Goal: Task Accomplishment & Management: Manage account settings

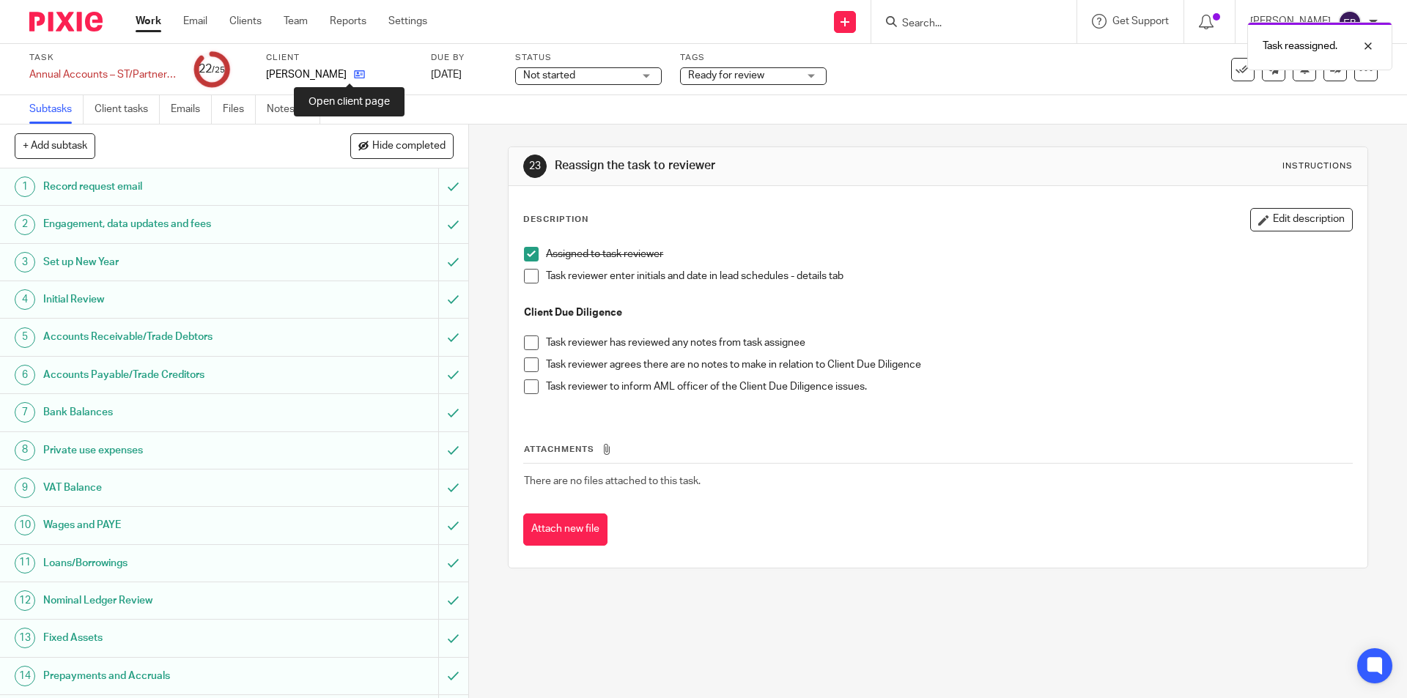
click at [354, 72] on icon at bounding box center [359, 74] width 11 height 11
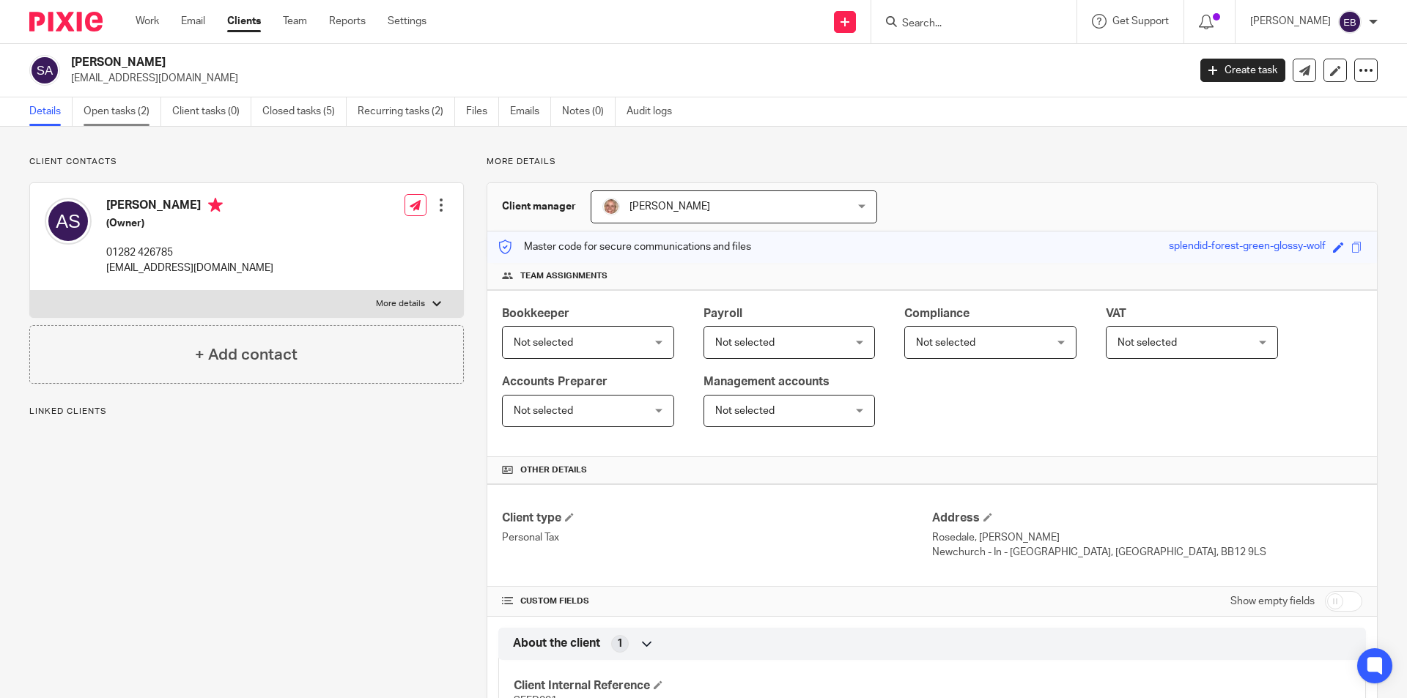
click at [127, 121] on link "Open tasks (2)" at bounding box center [123, 111] width 78 height 29
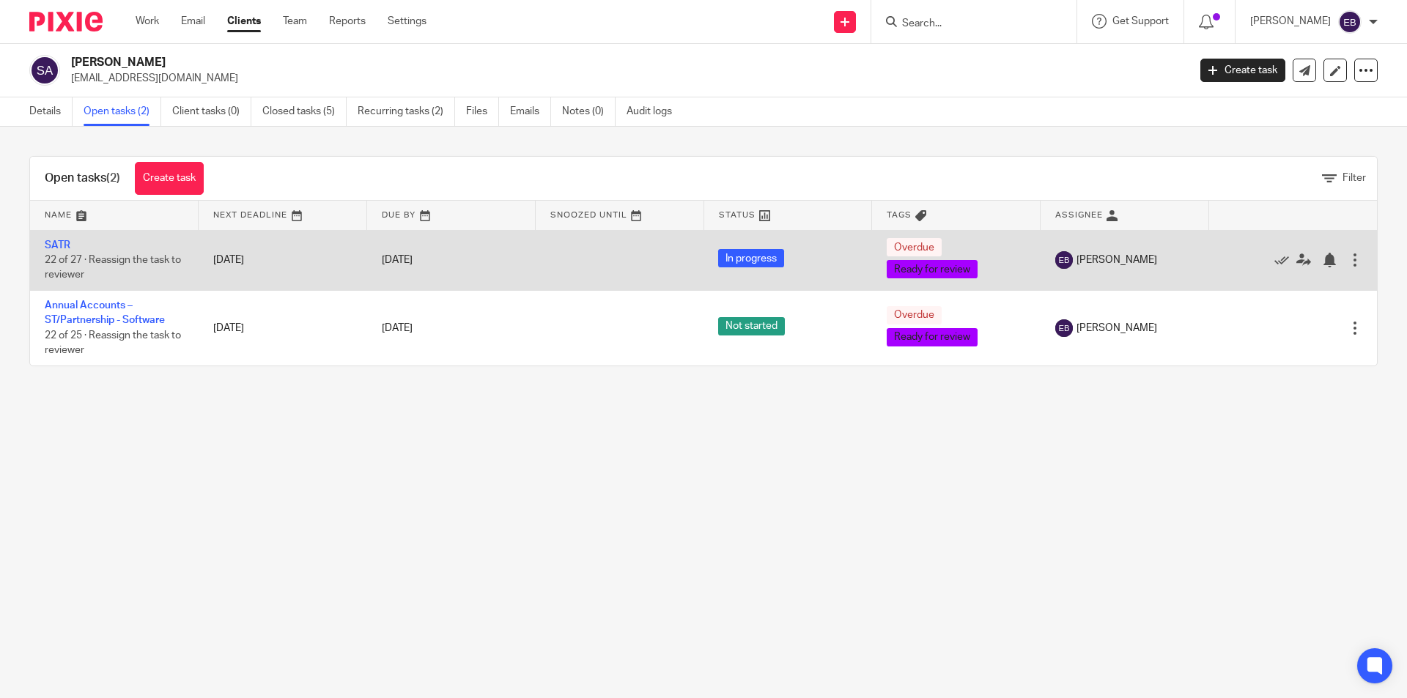
drag, startPoint x: 56, startPoint y: 245, endPoint x: 56, endPoint y: 261, distance: 16.1
click at [56, 245] on link "SATR" at bounding box center [58, 245] width 26 height 10
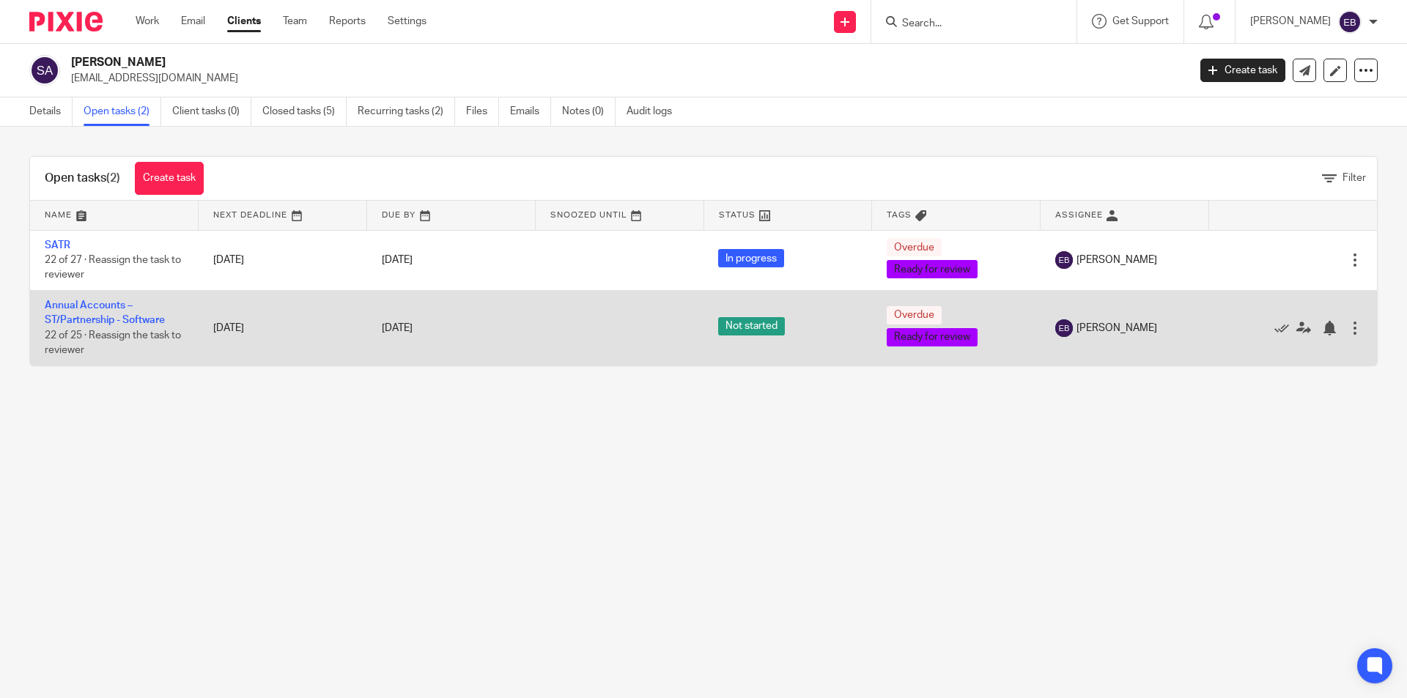
click at [55, 312] on td "Annual Accounts – ST/Partnership - Software 22 of 25 · Reassign the task to rev…" at bounding box center [114, 327] width 169 height 75
click at [70, 309] on link "Annual Accounts – ST/Partnership - Software" at bounding box center [105, 312] width 120 height 25
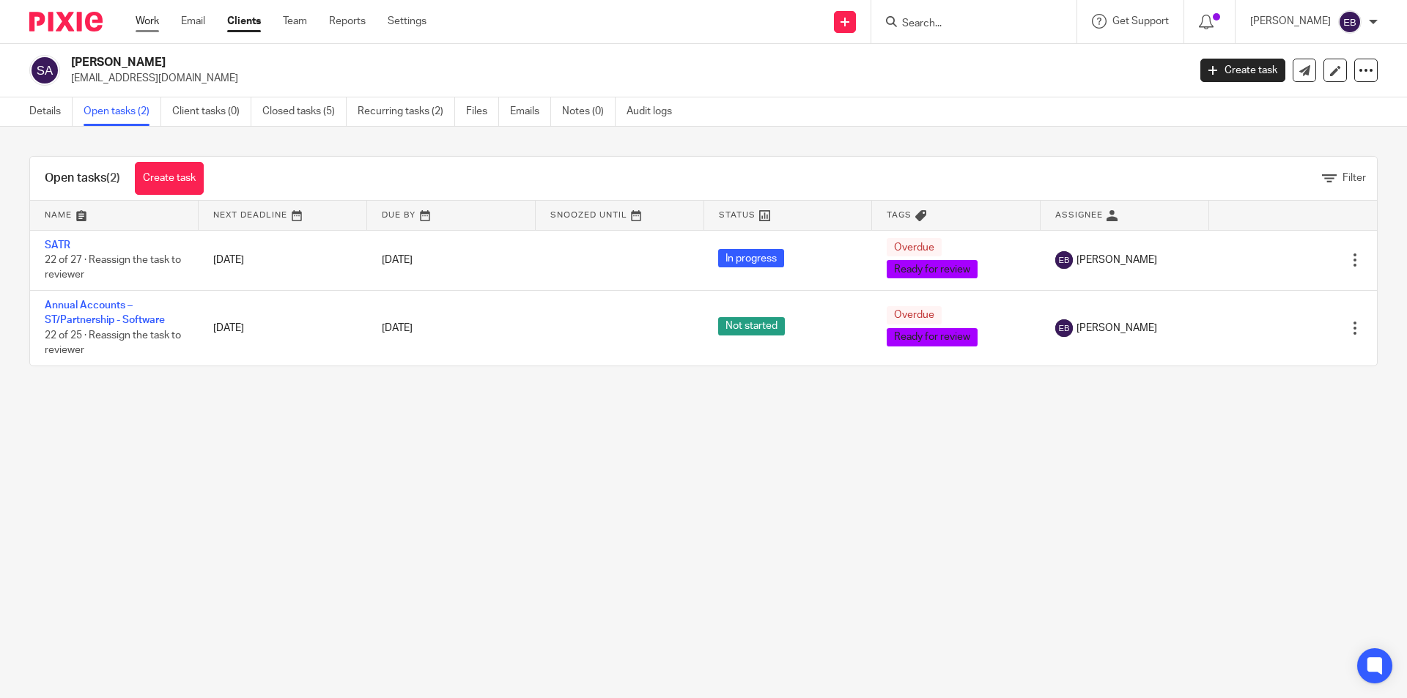
click at [142, 16] on link "Work" at bounding box center [147, 21] width 23 height 15
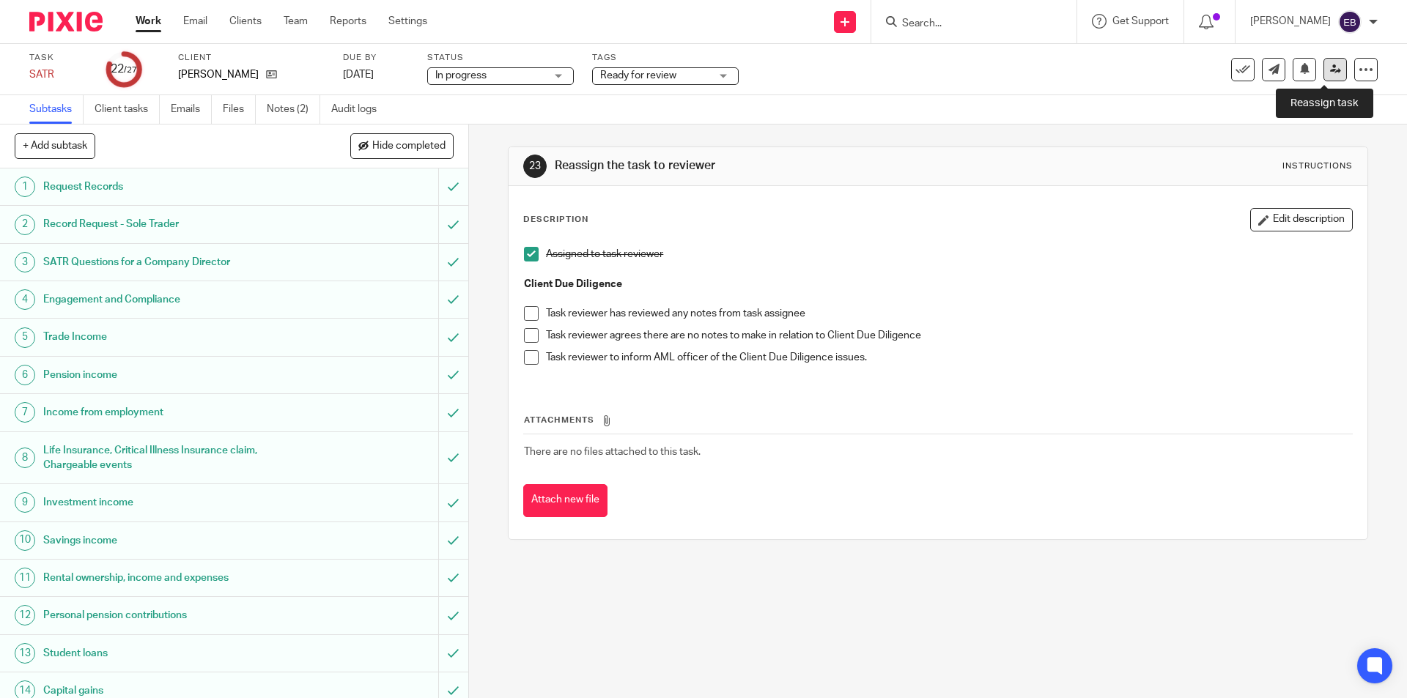
click at [1330, 70] on icon at bounding box center [1335, 69] width 11 height 11
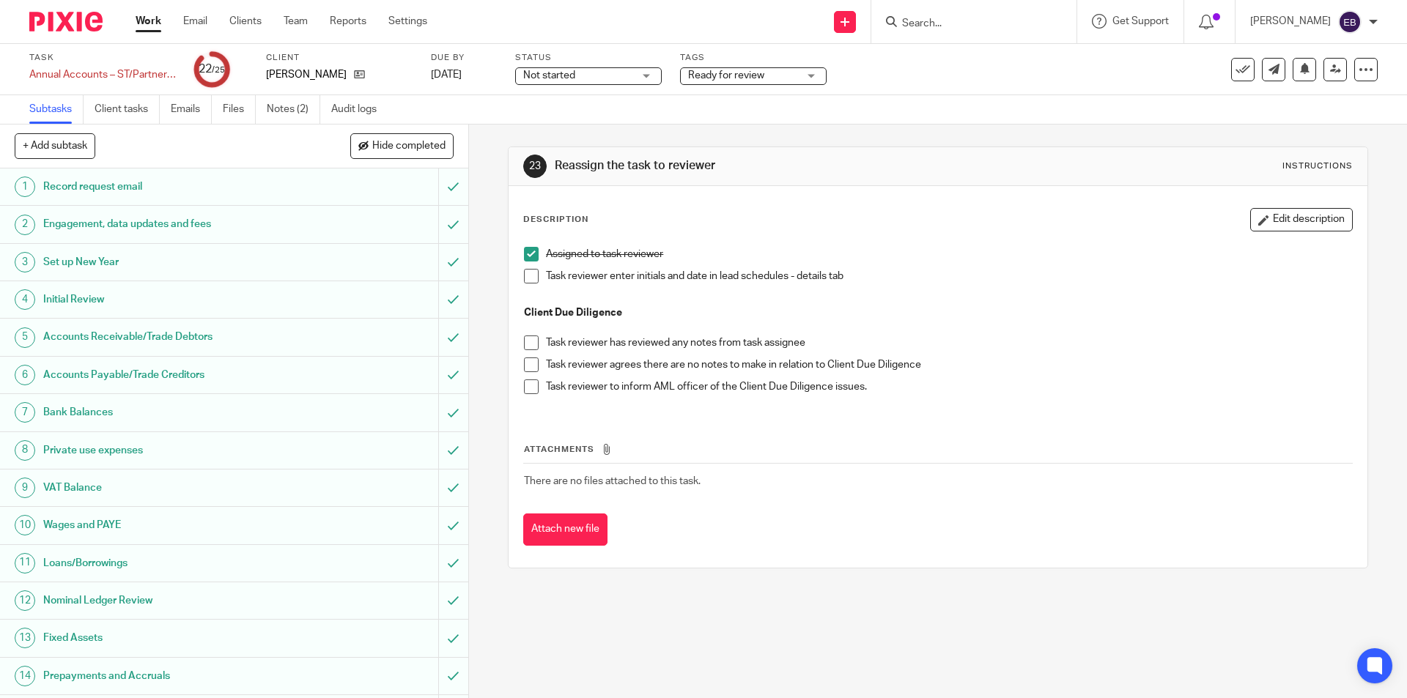
click at [600, 73] on span "Not started" at bounding box center [578, 75] width 110 height 15
click at [575, 132] on span "In progress" at bounding box center [550, 129] width 51 height 10
click at [1324, 70] on link at bounding box center [1335, 69] width 23 height 23
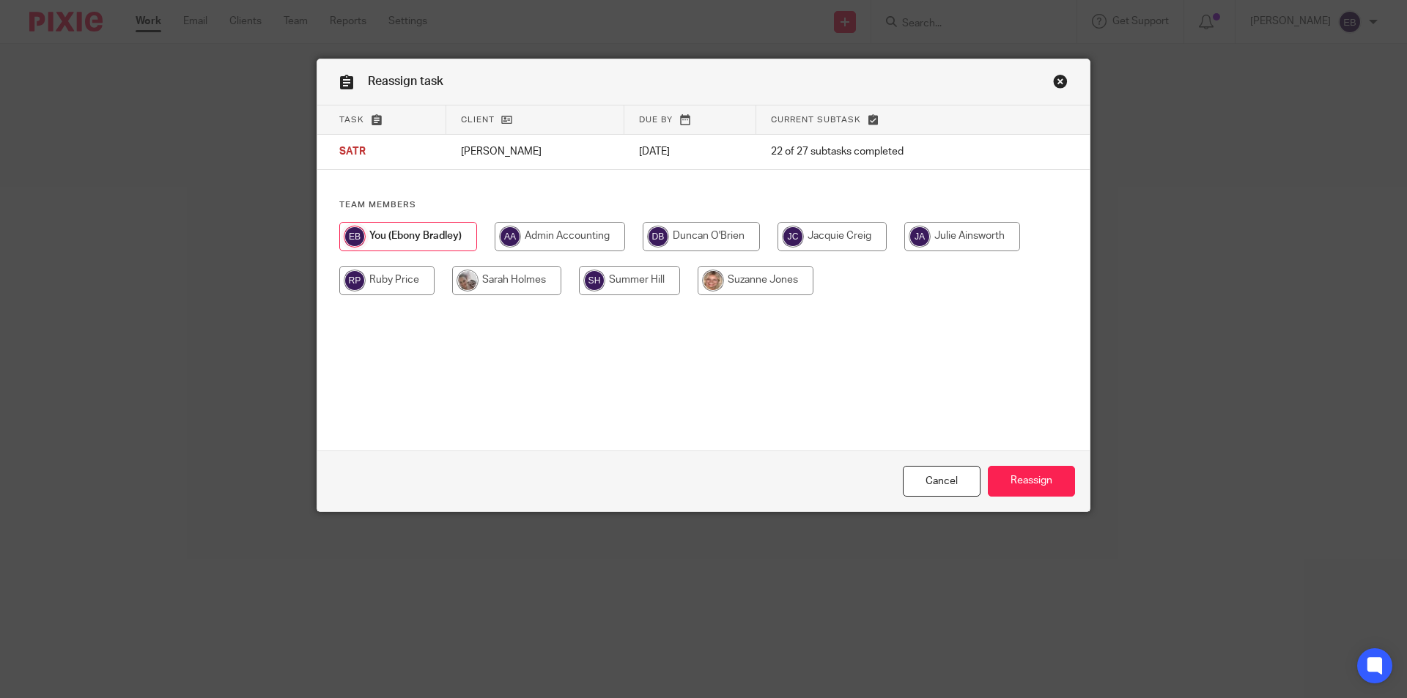
click at [690, 236] on input "radio" at bounding box center [701, 236] width 117 height 29
radio input "true"
click at [1028, 476] on input "Reassign" at bounding box center [1031, 482] width 87 height 32
drag, startPoint x: 706, startPoint y: 234, endPoint x: 787, endPoint y: 317, distance: 116.6
click at [705, 234] on input "radio" at bounding box center [701, 236] width 117 height 29
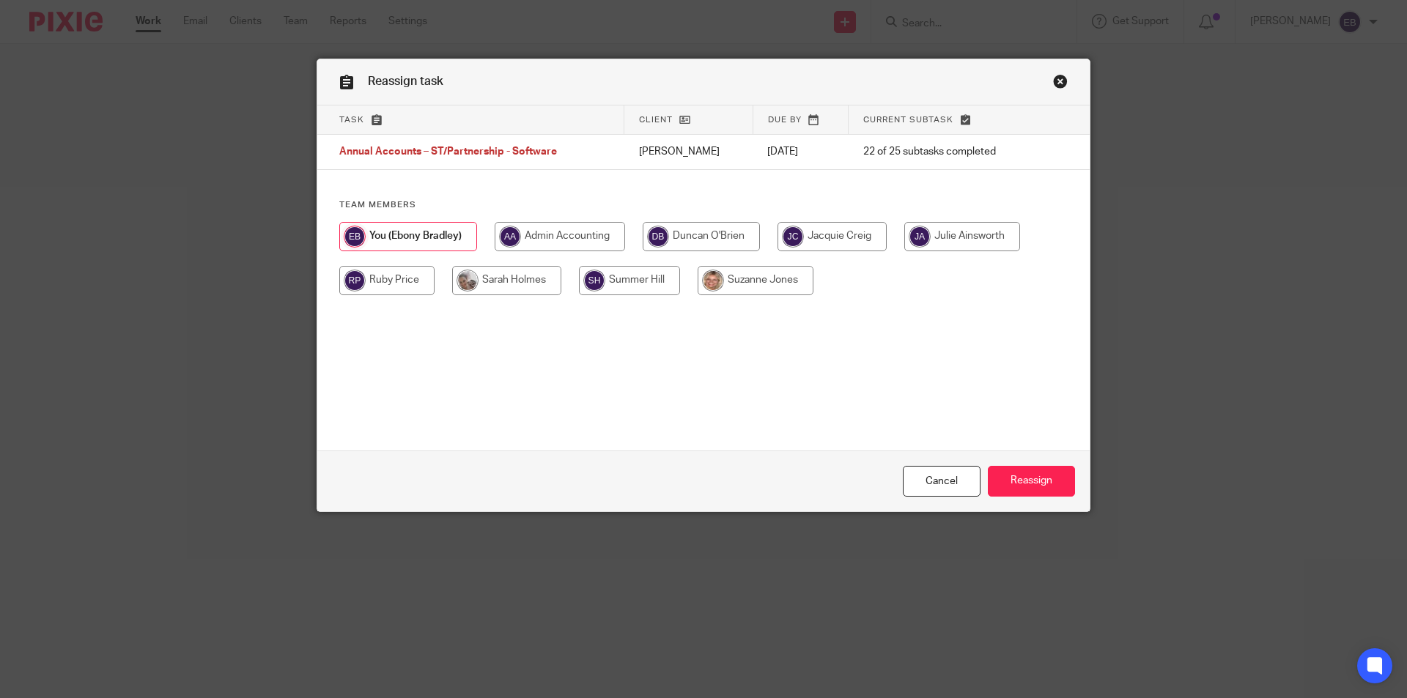
radio input "true"
click at [1030, 476] on input "Reassign" at bounding box center [1031, 482] width 87 height 32
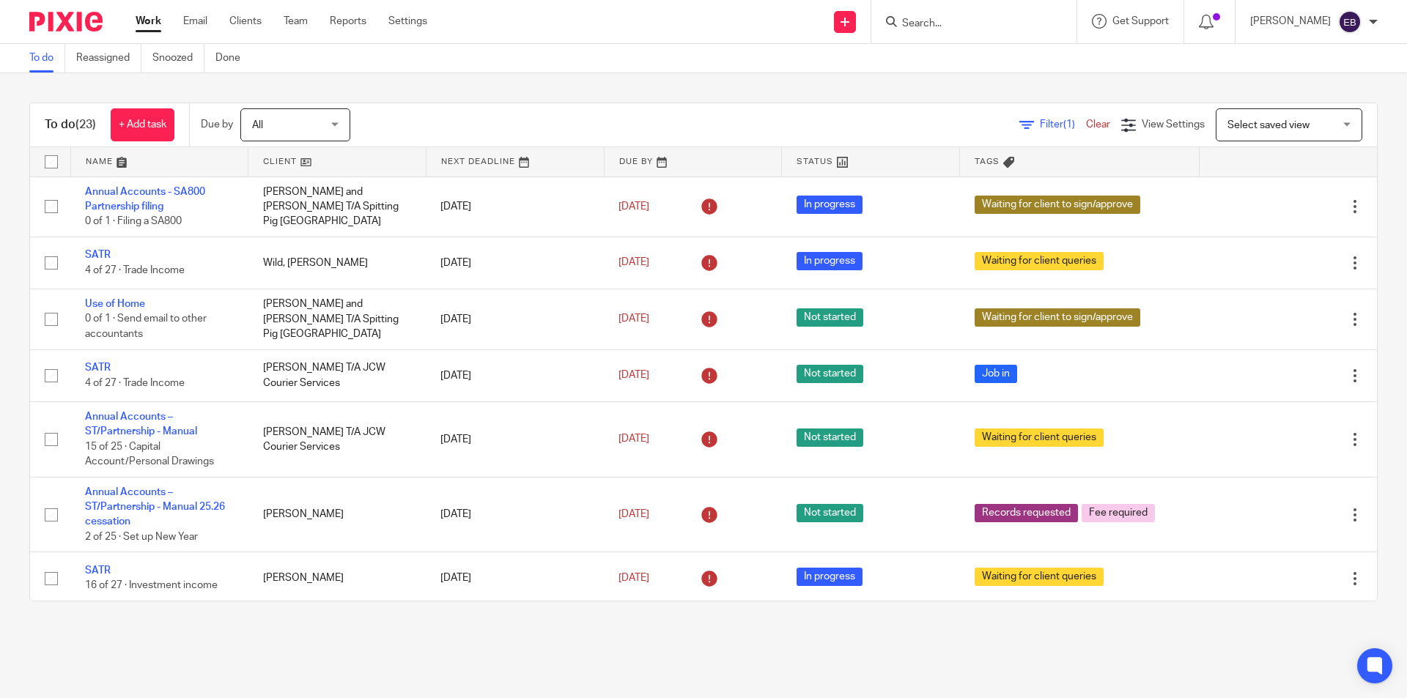
scroll to position [73, 0]
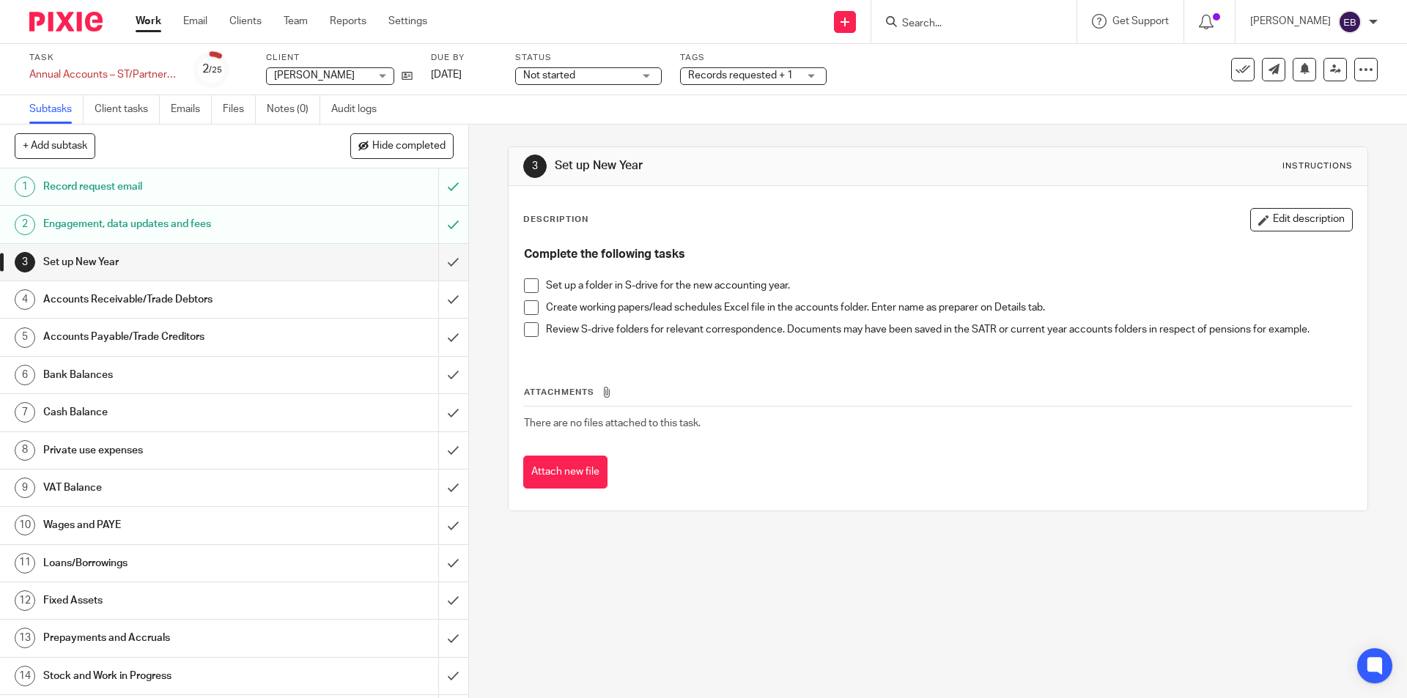
click at [532, 289] on span at bounding box center [531, 285] width 15 height 15
click at [530, 311] on span at bounding box center [531, 307] width 15 height 15
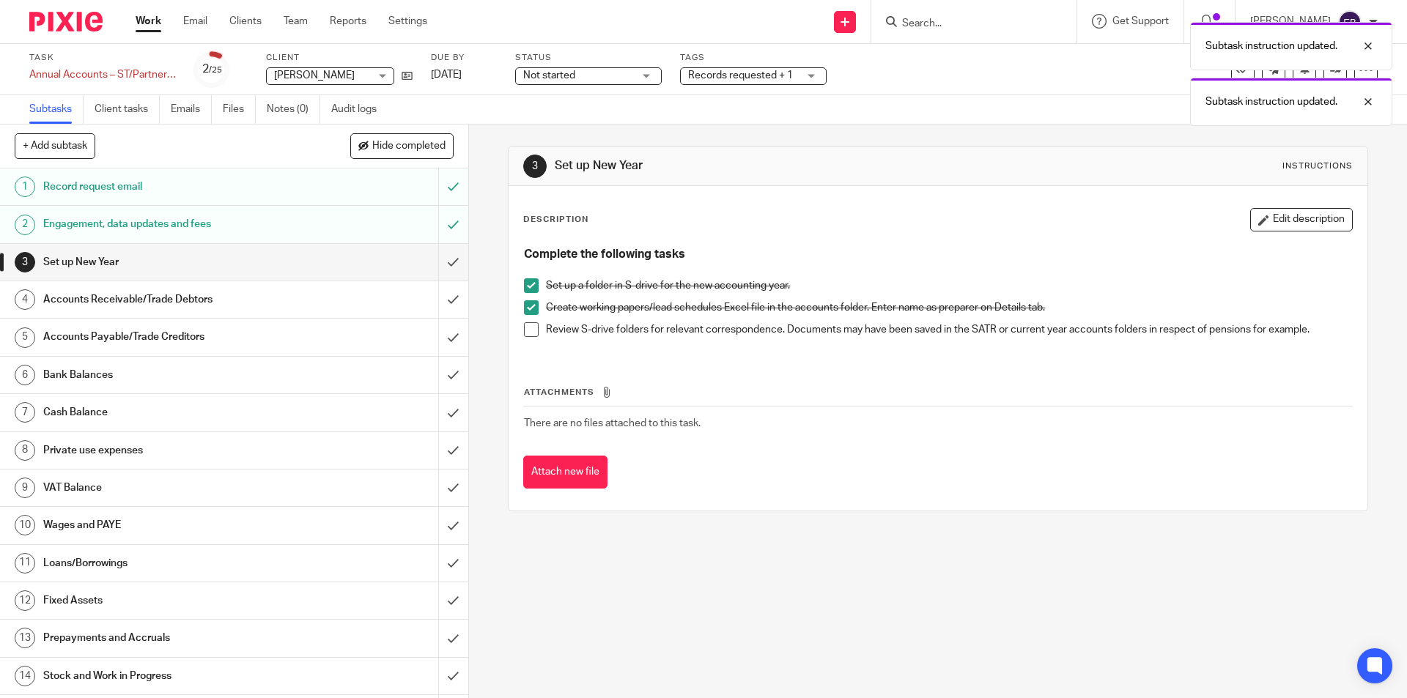
click at [526, 334] on span at bounding box center [531, 329] width 15 height 15
click at [442, 262] on input "submit" at bounding box center [234, 262] width 468 height 37
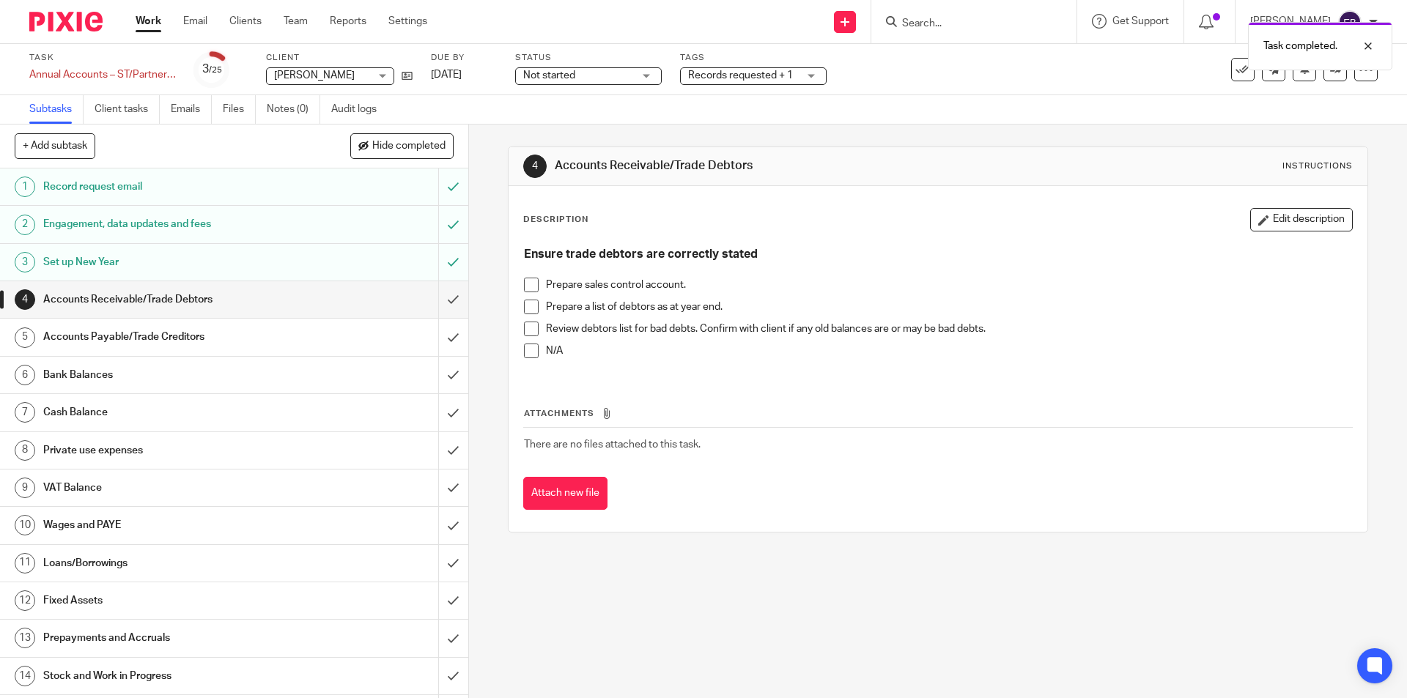
click at [531, 349] on span at bounding box center [531, 351] width 15 height 15
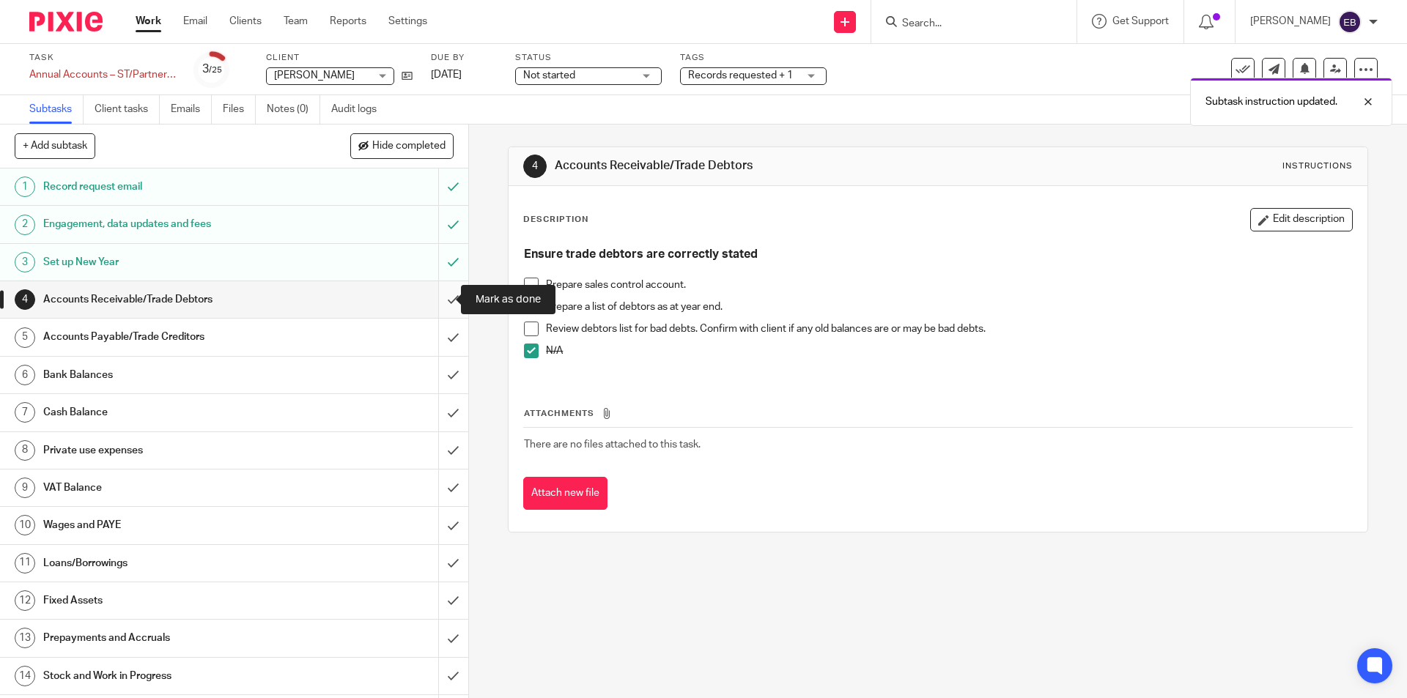
click at [445, 305] on input "submit" at bounding box center [234, 299] width 468 height 37
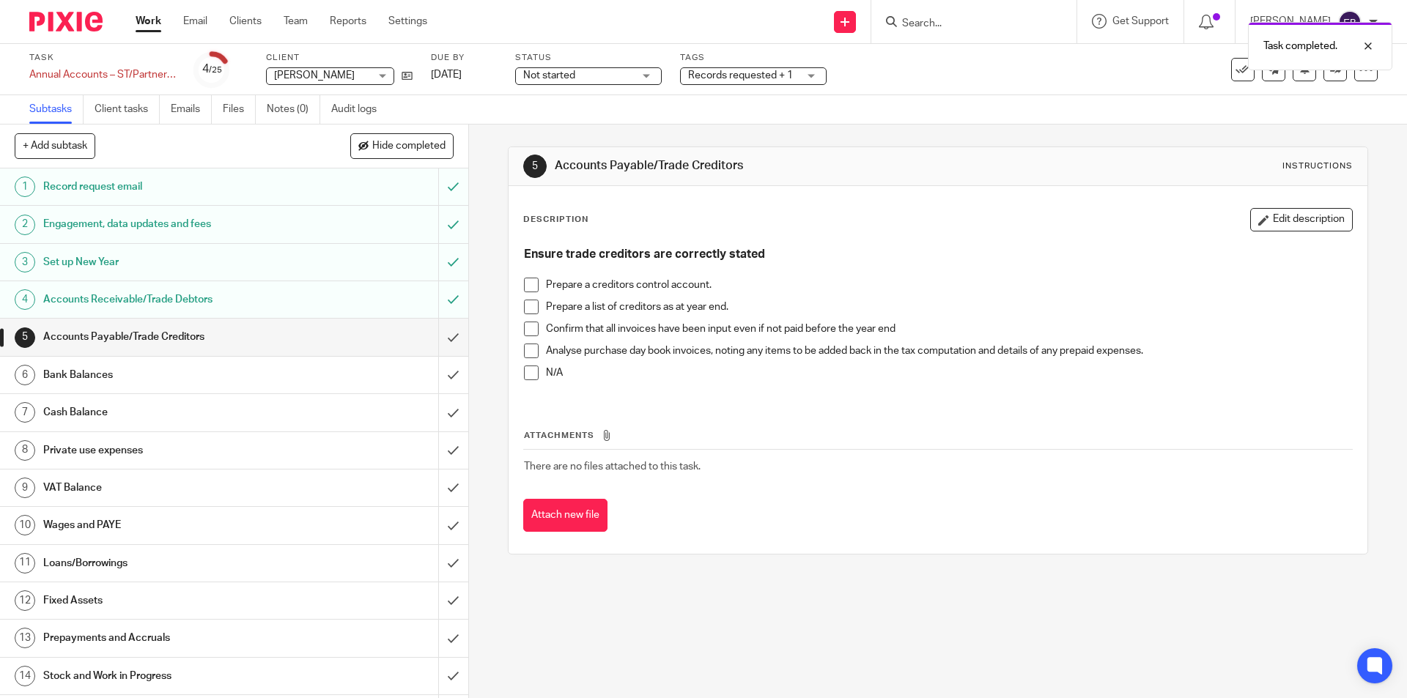
click at [524, 367] on span at bounding box center [531, 373] width 15 height 15
click at [446, 339] on input "submit" at bounding box center [234, 337] width 468 height 37
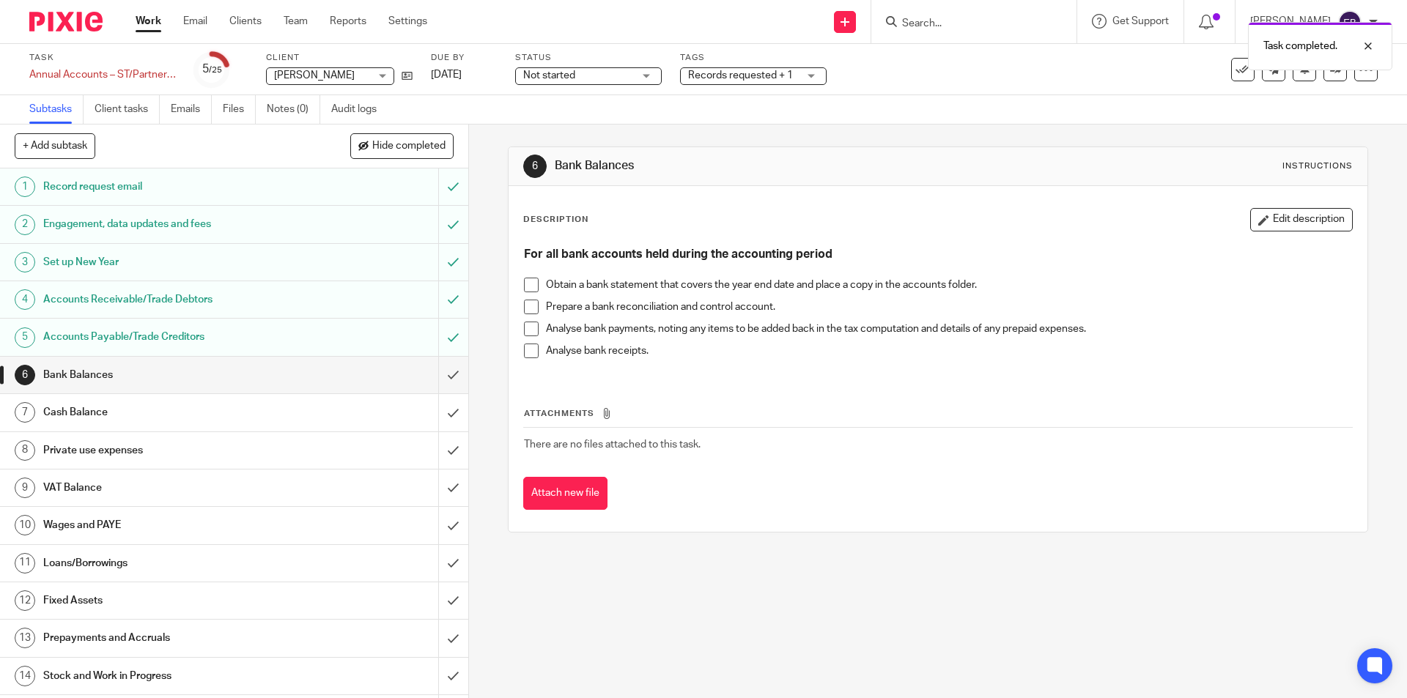
click at [524, 287] on span at bounding box center [531, 285] width 15 height 15
click at [524, 308] on span at bounding box center [531, 307] width 15 height 15
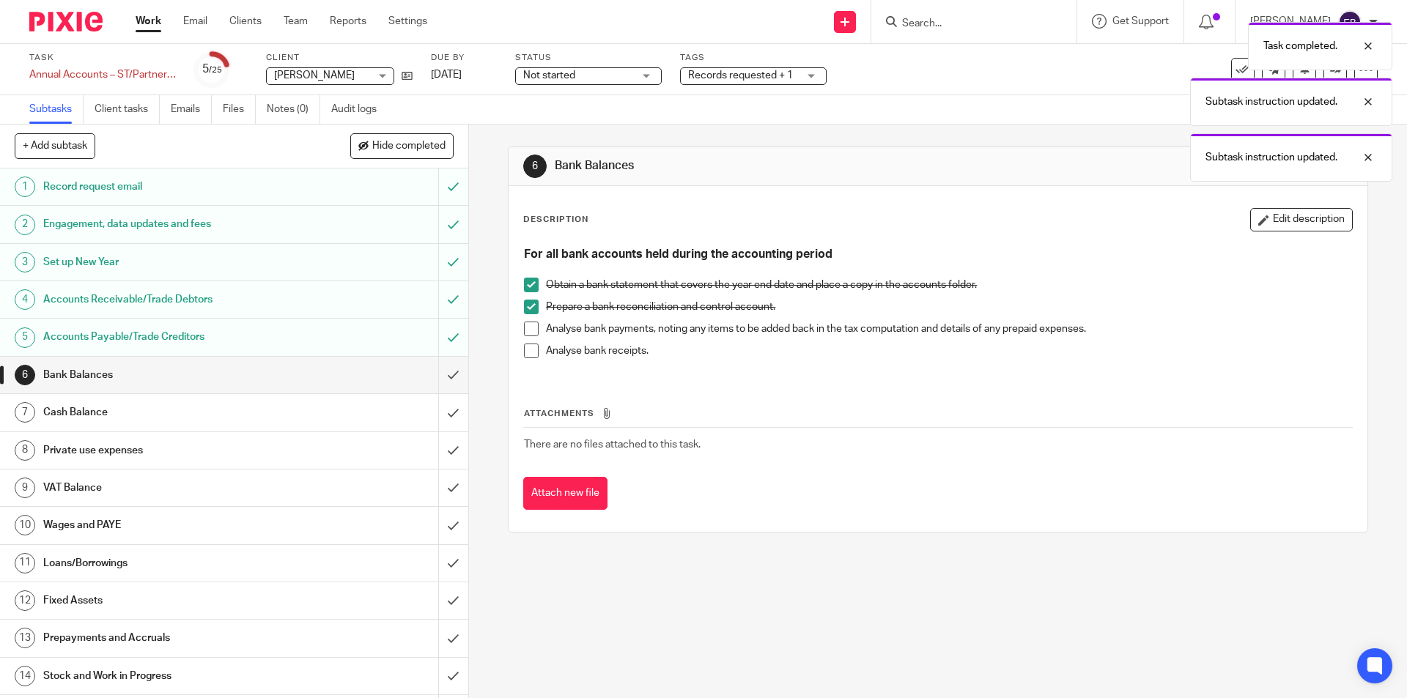
click at [531, 325] on span at bounding box center [531, 329] width 15 height 15
click at [528, 348] on span at bounding box center [531, 351] width 15 height 15
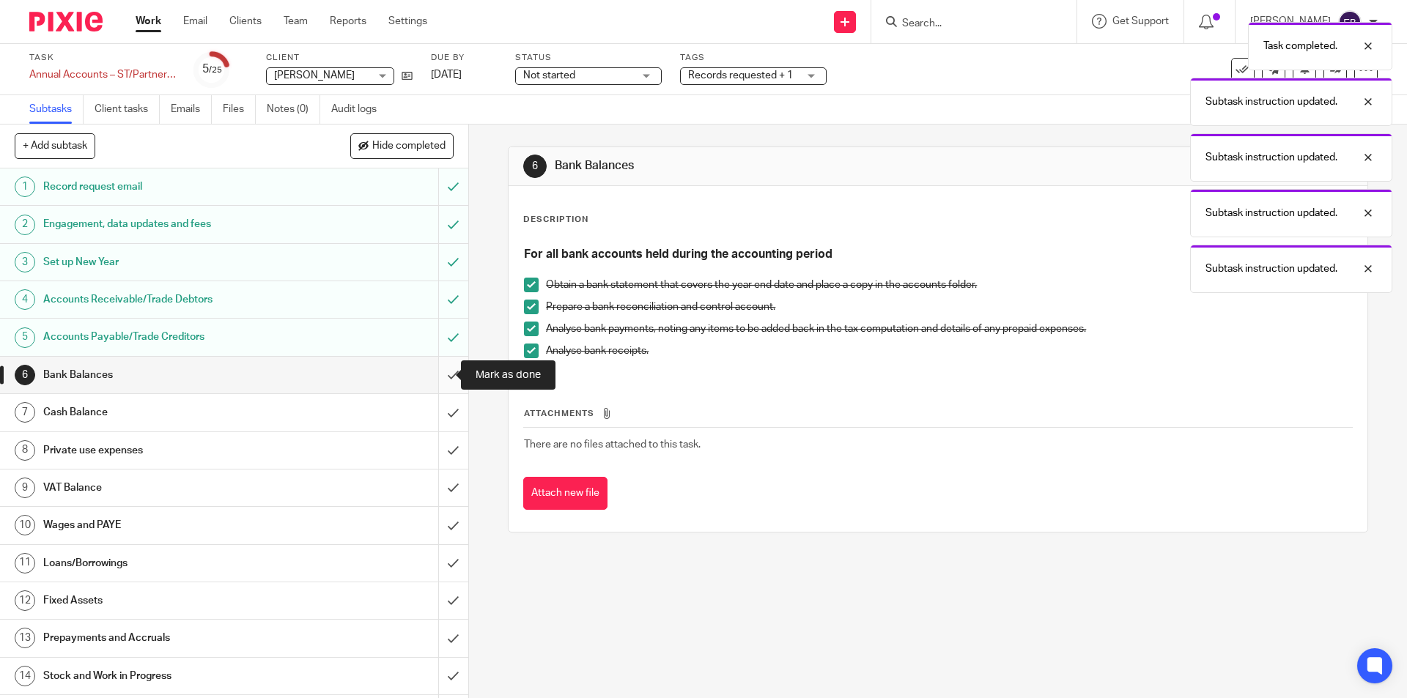
click at [427, 379] on input "submit" at bounding box center [234, 375] width 468 height 37
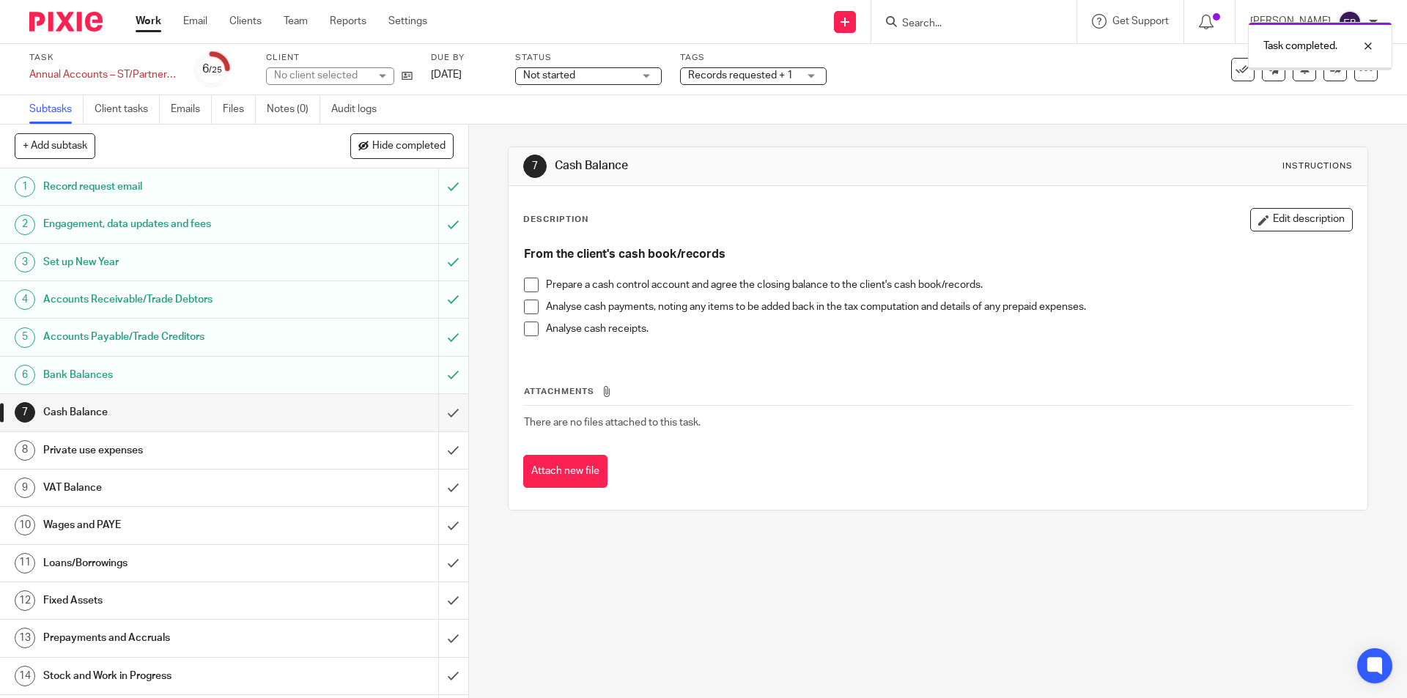
click at [527, 285] on span at bounding box center [531, 285] width 15 height 15
click at [525, 309] on span at bounding box center [531, 307] width 15 height 15
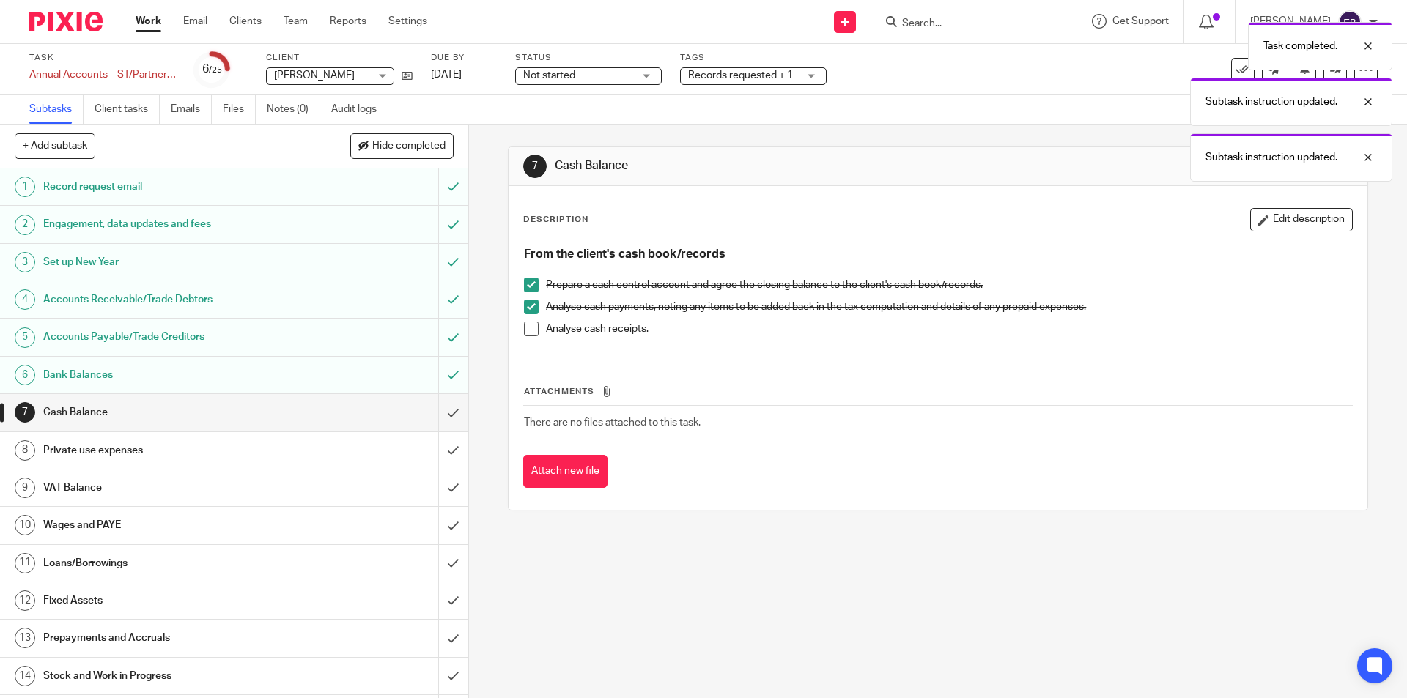
click at [525, 331] on span at bounding box center [531, 329] width 15 height 15
click at [438, 410] on input "submit" at bounding box center [234, 412] width 468 height 37
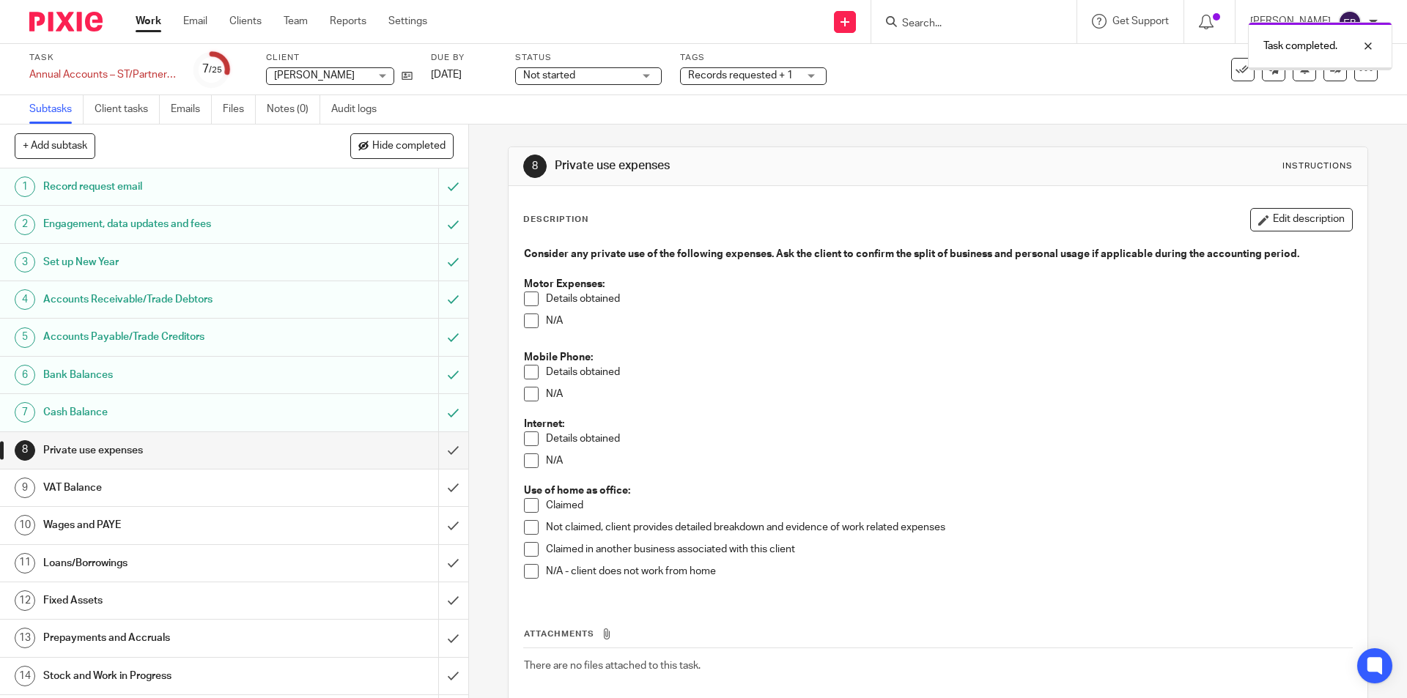
click at [528, 322] on span at bounding box center [531, 321] width 15 height 15
click at [527, 390] on span at bounding box center [531, 394] width 15 height 15
click at [528, 460] on span at bounding box center [531, 461] width 15 height 15
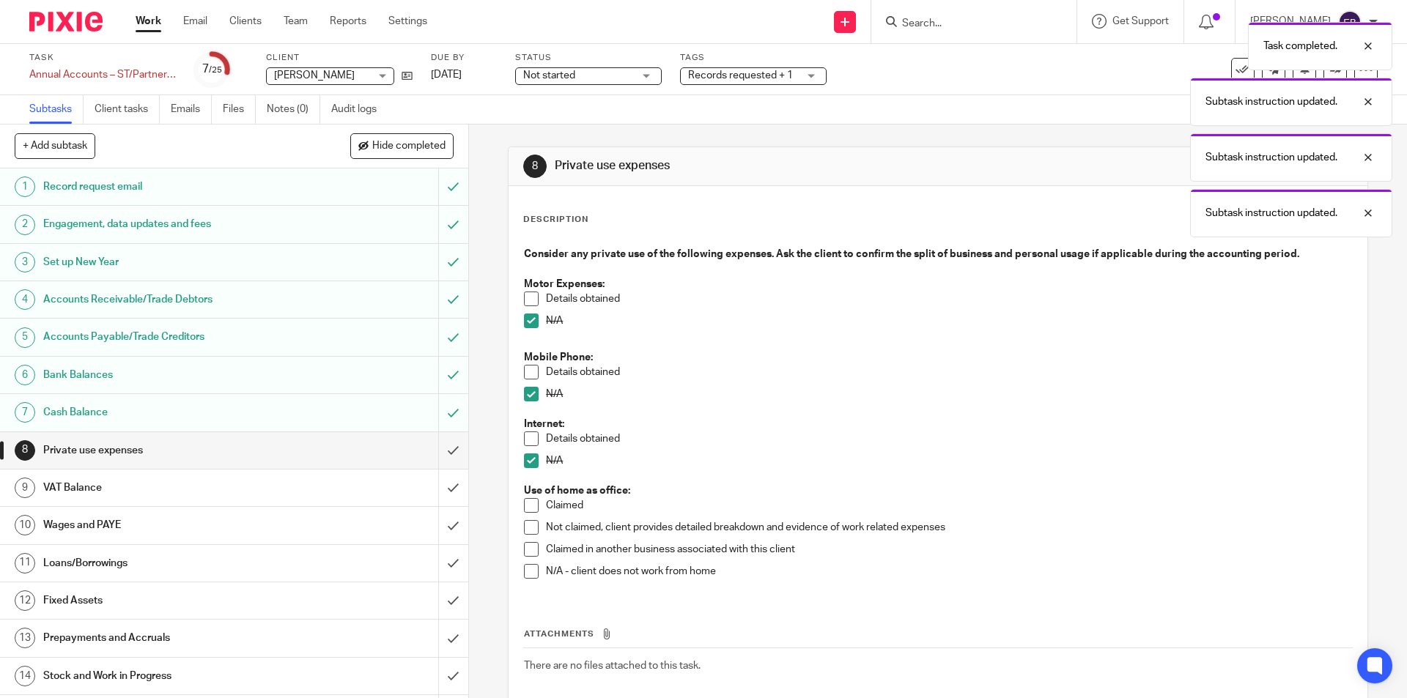
click at [528, 569] on span at bounding box center [531, 571] width 15 height 15
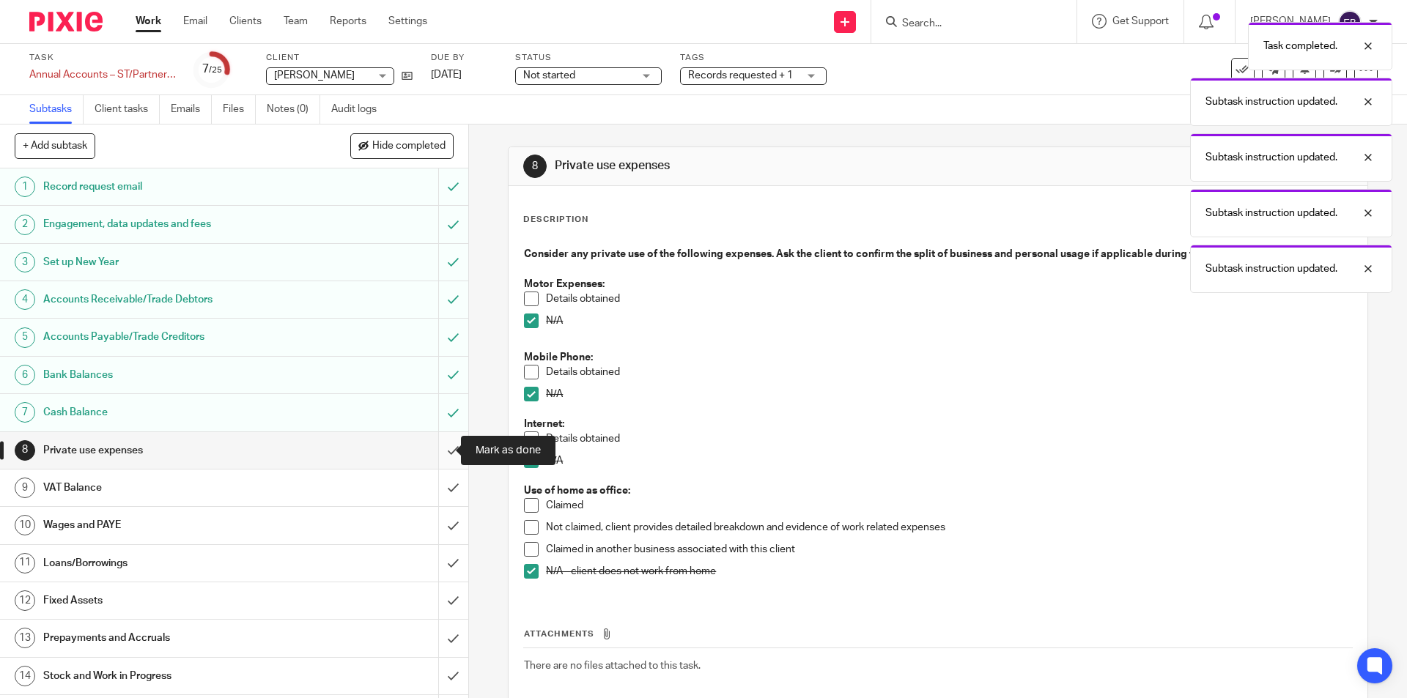
click at [440, 442] on input "submit" at bounding box center [234, 450] width 468 height 37
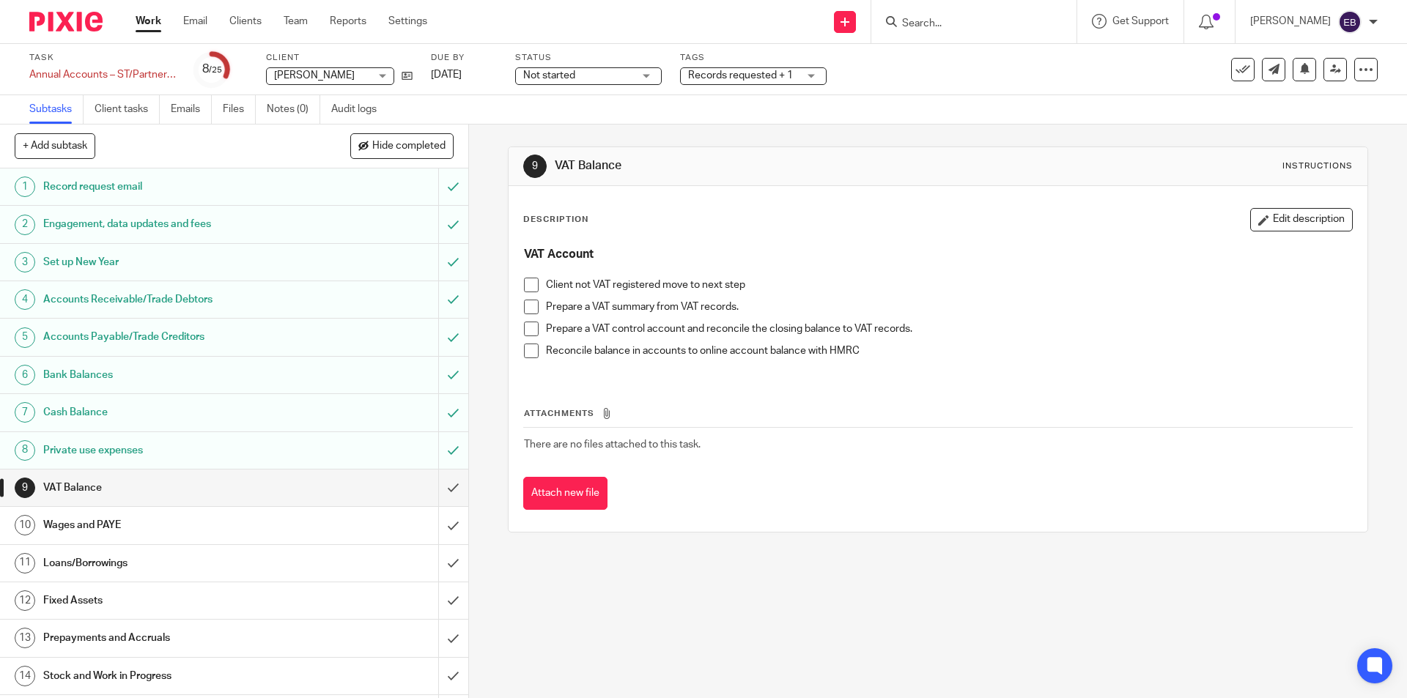
click at [524, 287] on span at bounding box center [531, 285] width 15 height 15
click at [445, 482] on input "submit" at bounding box center [234, 488] width 468 height 37
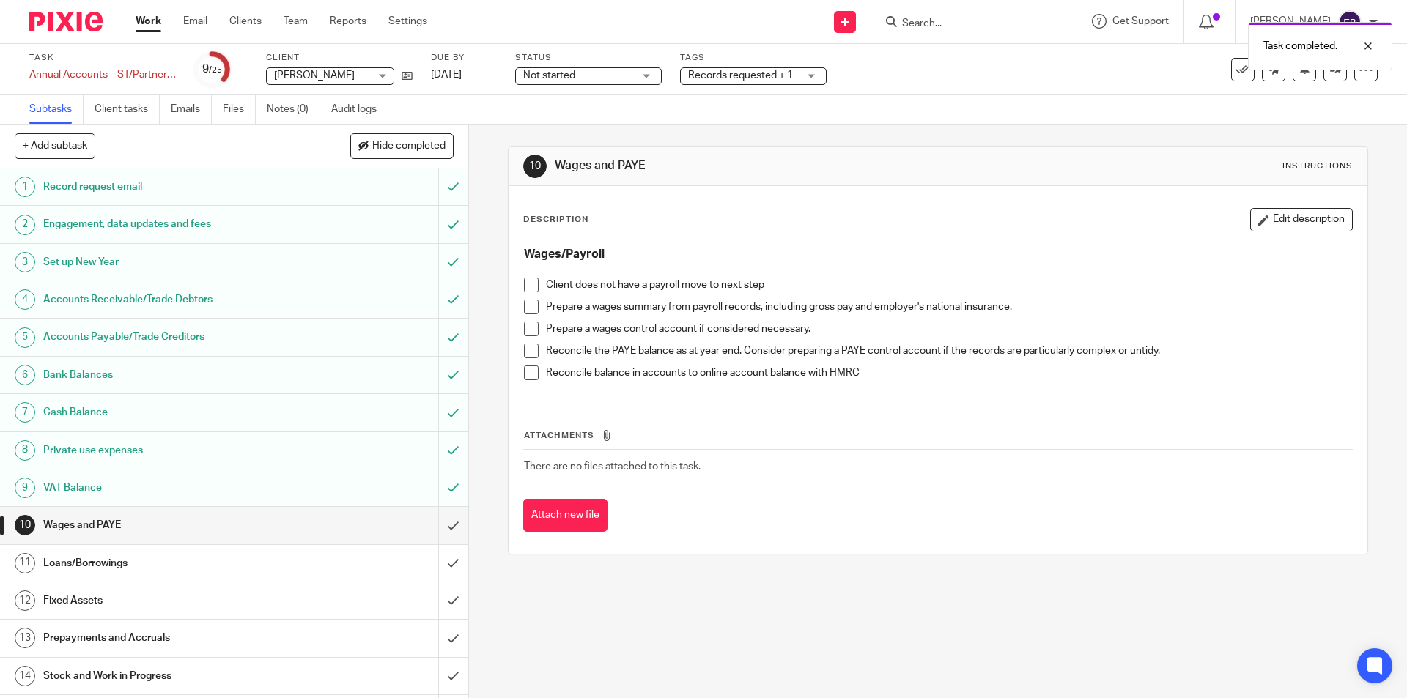
click at [529, 282] on span at bounding box center [531, 285] width 15 height 15
click at [432, 519] on input "submit" at bounding box center [234, 525] width 468 height 37
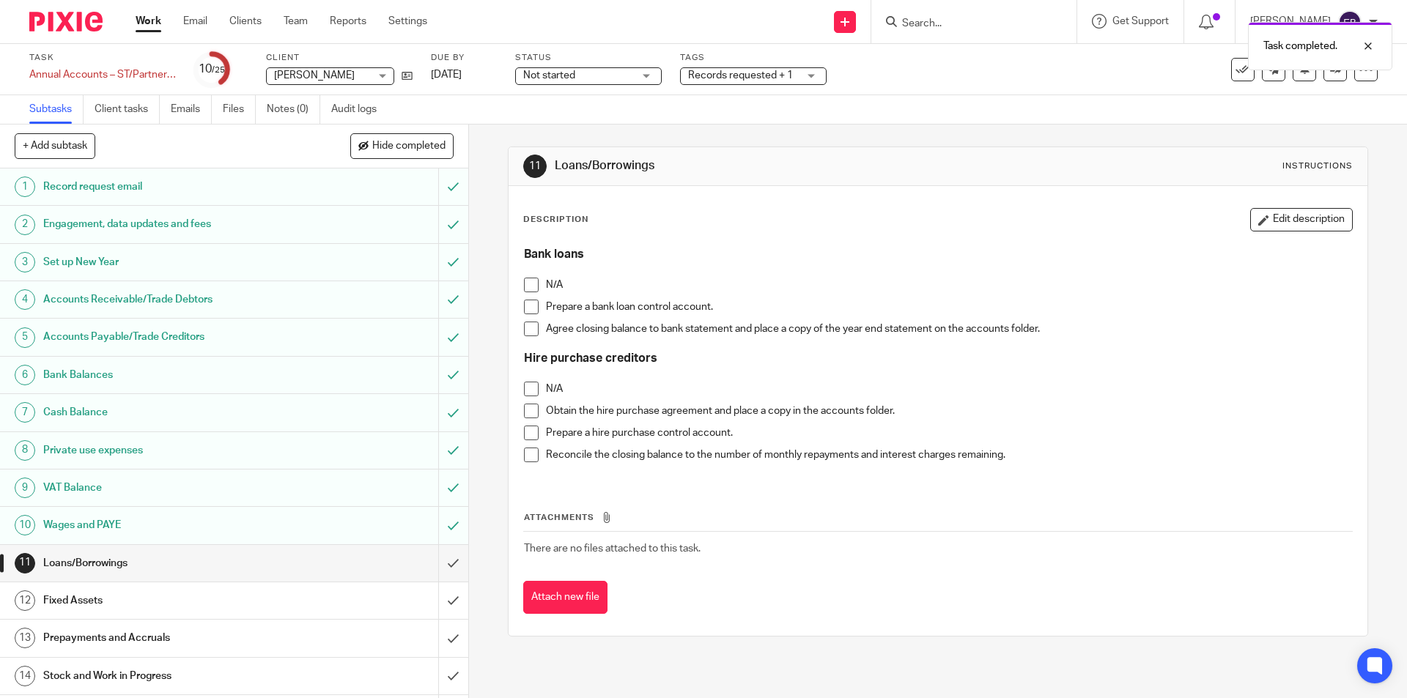
click at [526, 290] on span at bounding box center [531, 285] width 15 height 15
click at [529, 394] on span at bounding box center [531, 389] width 15 height 15
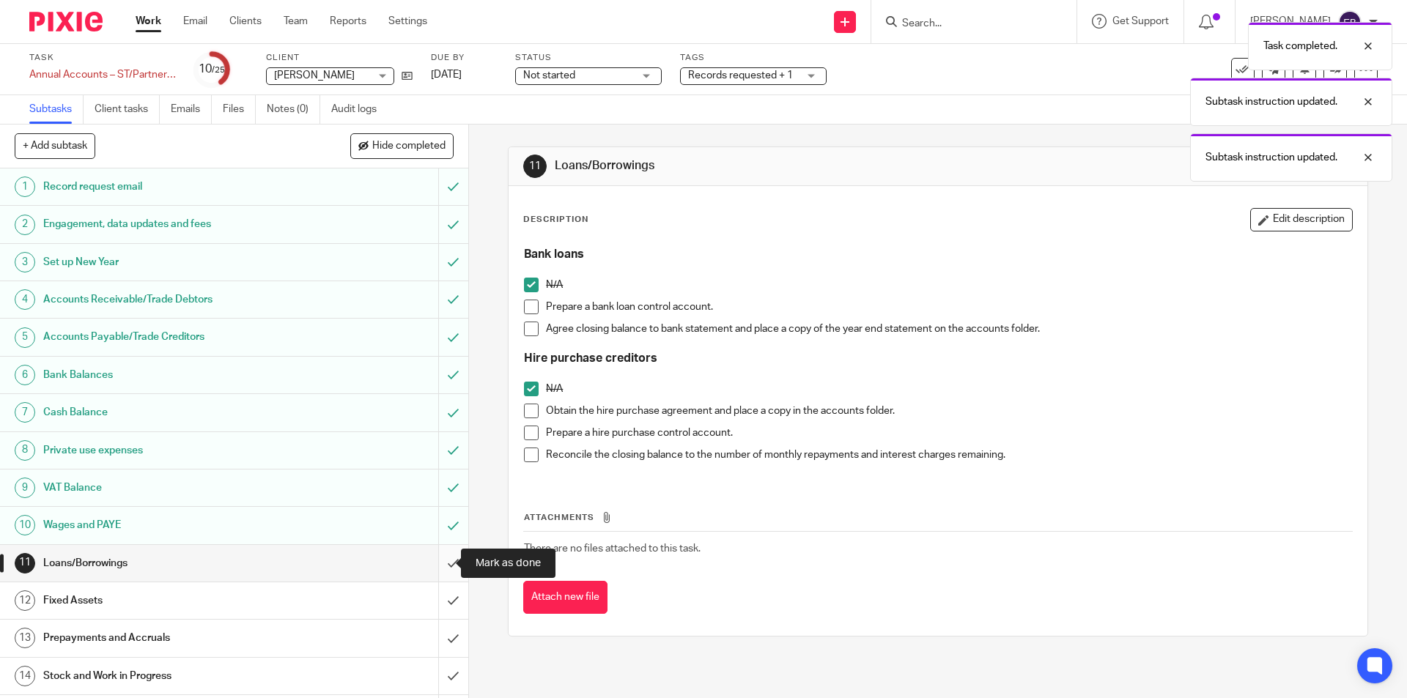
click at [443, 554] on input "submit" at bounding box center [234, 563] width 468 height 37
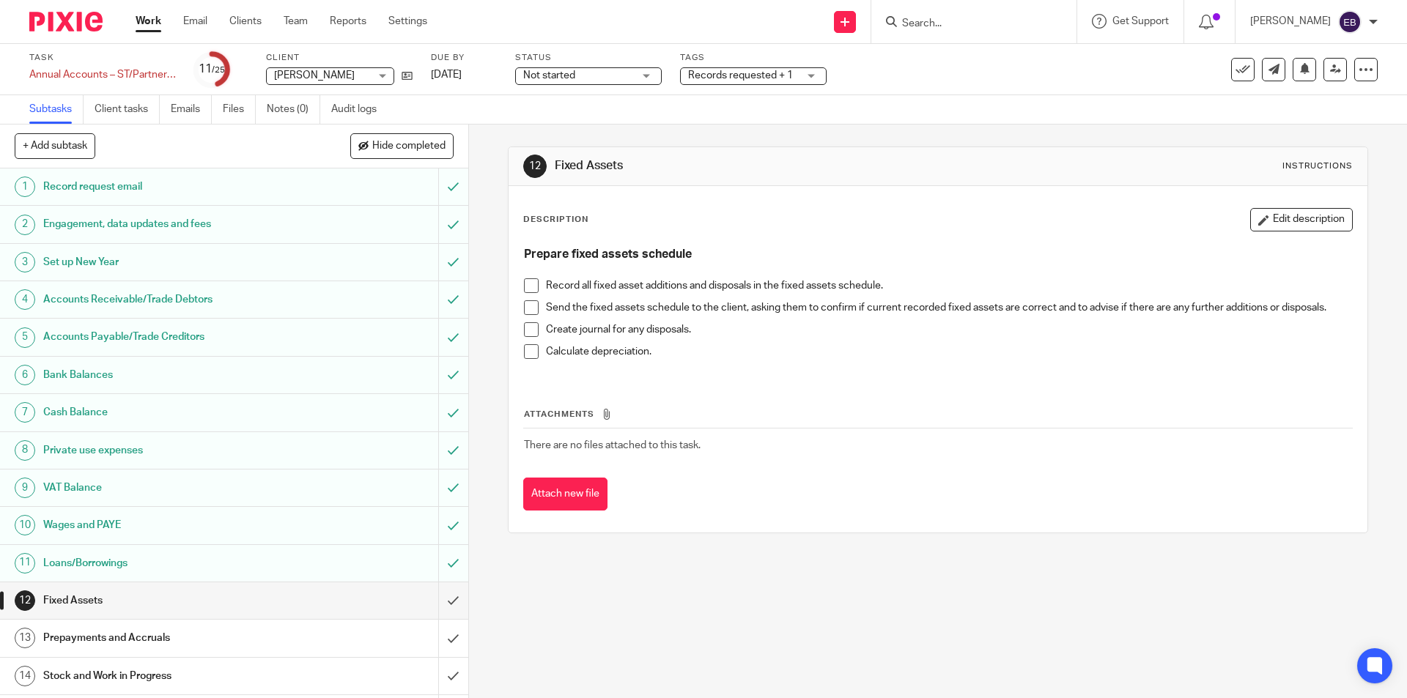
click at [528, 280] on span at bounding box center [531, 285] width 15 height 15
click at [528, 306] on span at bounding box center [531, 307] width 15 height 15
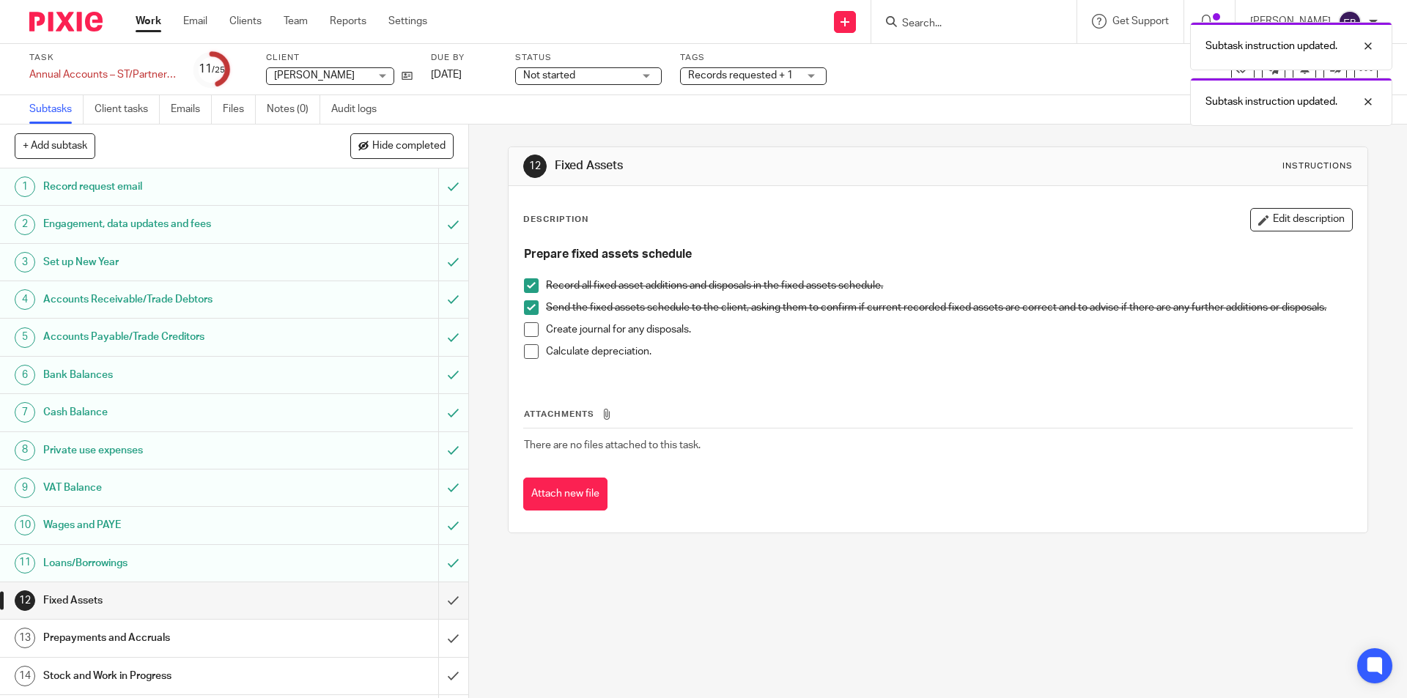
click at [528, 306] on span at bounding box center [531, 307] width 15 height 15
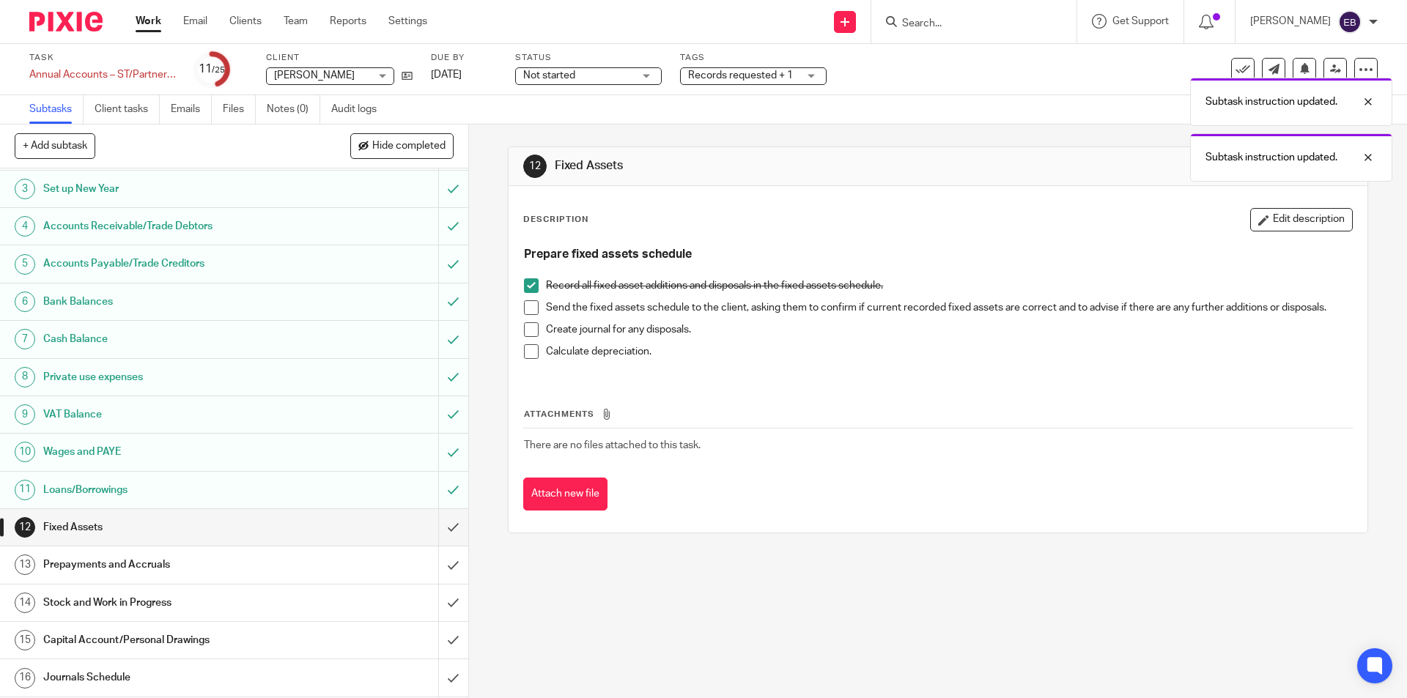
click at [533, 303] on span at bounding box center [531, 307] width 15 height 15
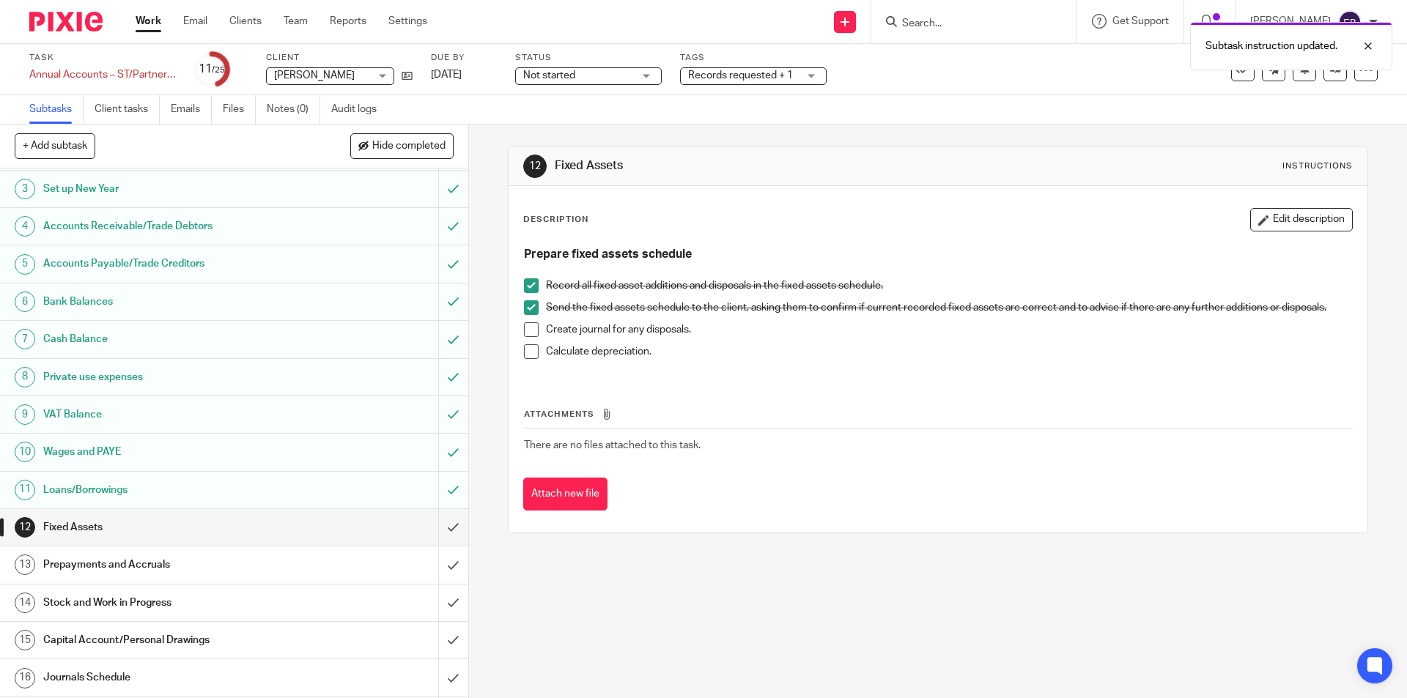
click at [335, 563] on div "Prepayments and Accruals" at bounding box center [233, 565] width 380 height 22
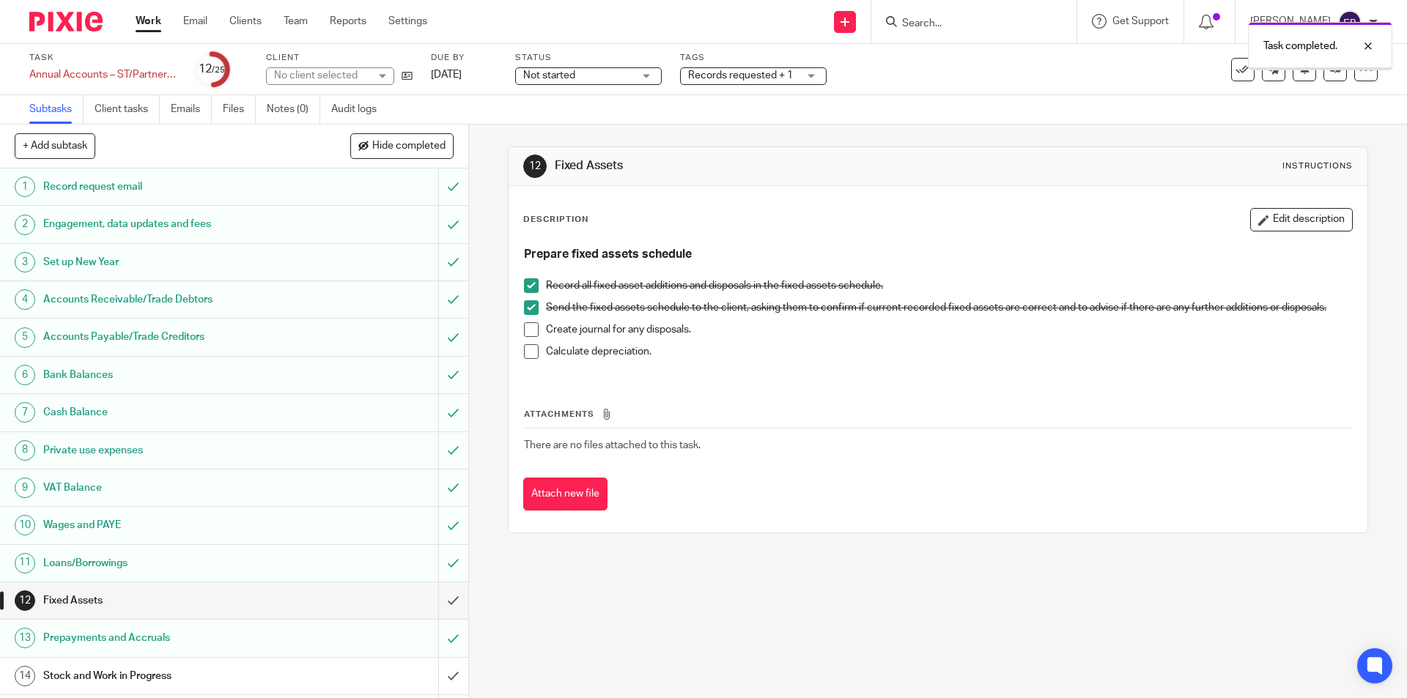
click at [142, 674] on h1 "Stock and Work in Progress" at bounding box center [170, 676] width 254 height 22
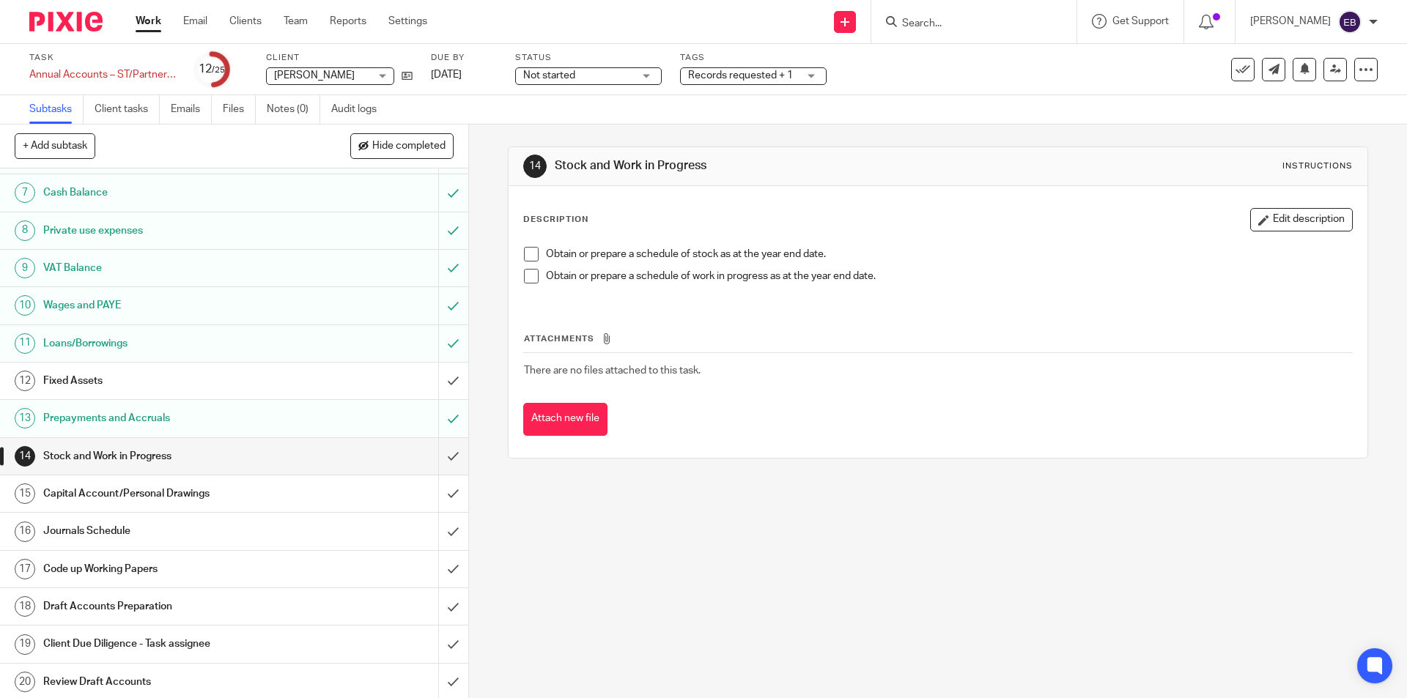
scroll to position [293, 0]
